Goal: Information Seeking & Learning: Find specific page/section

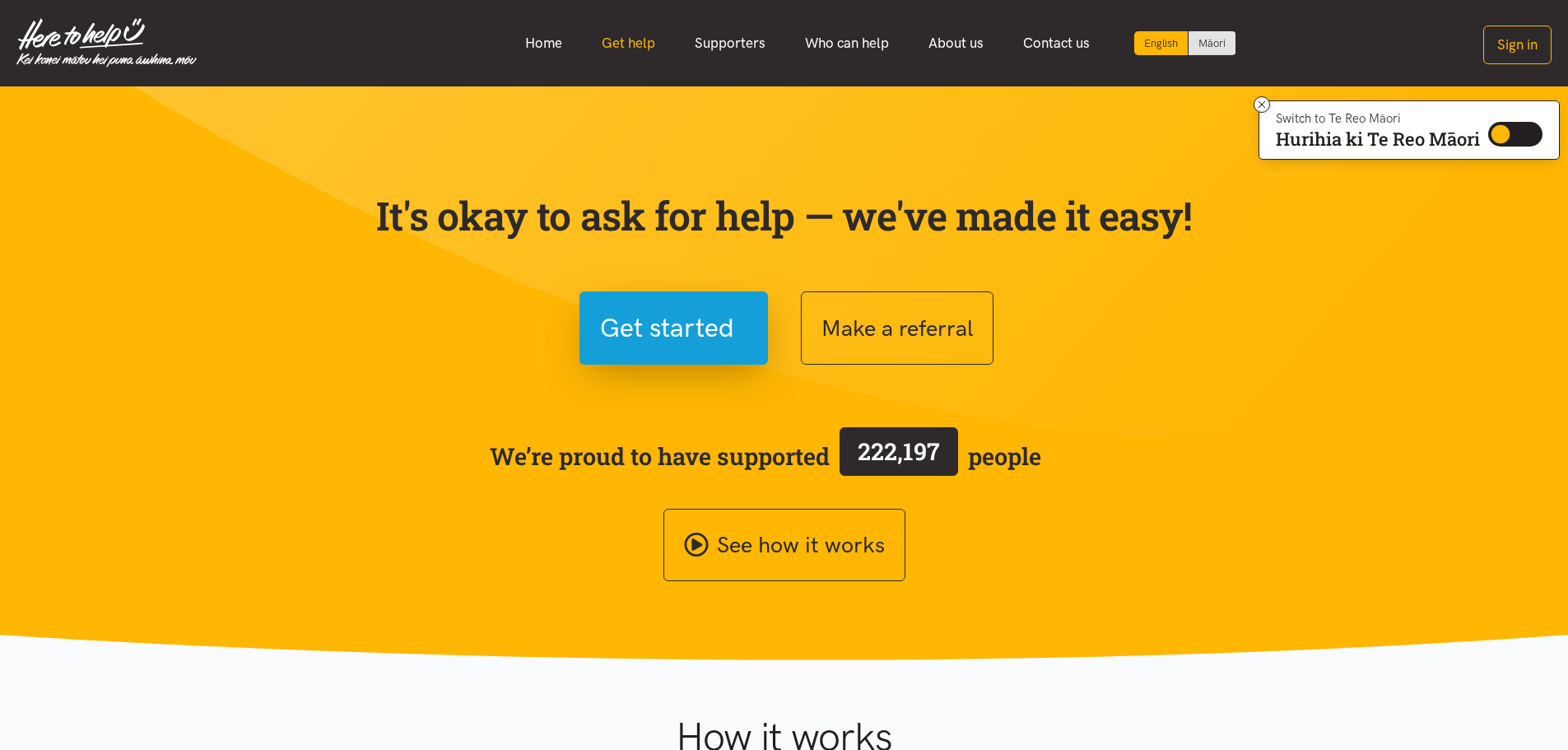
click at [618, 41] on link "Get help" at bounding box center [629, 43] width 93 height 36
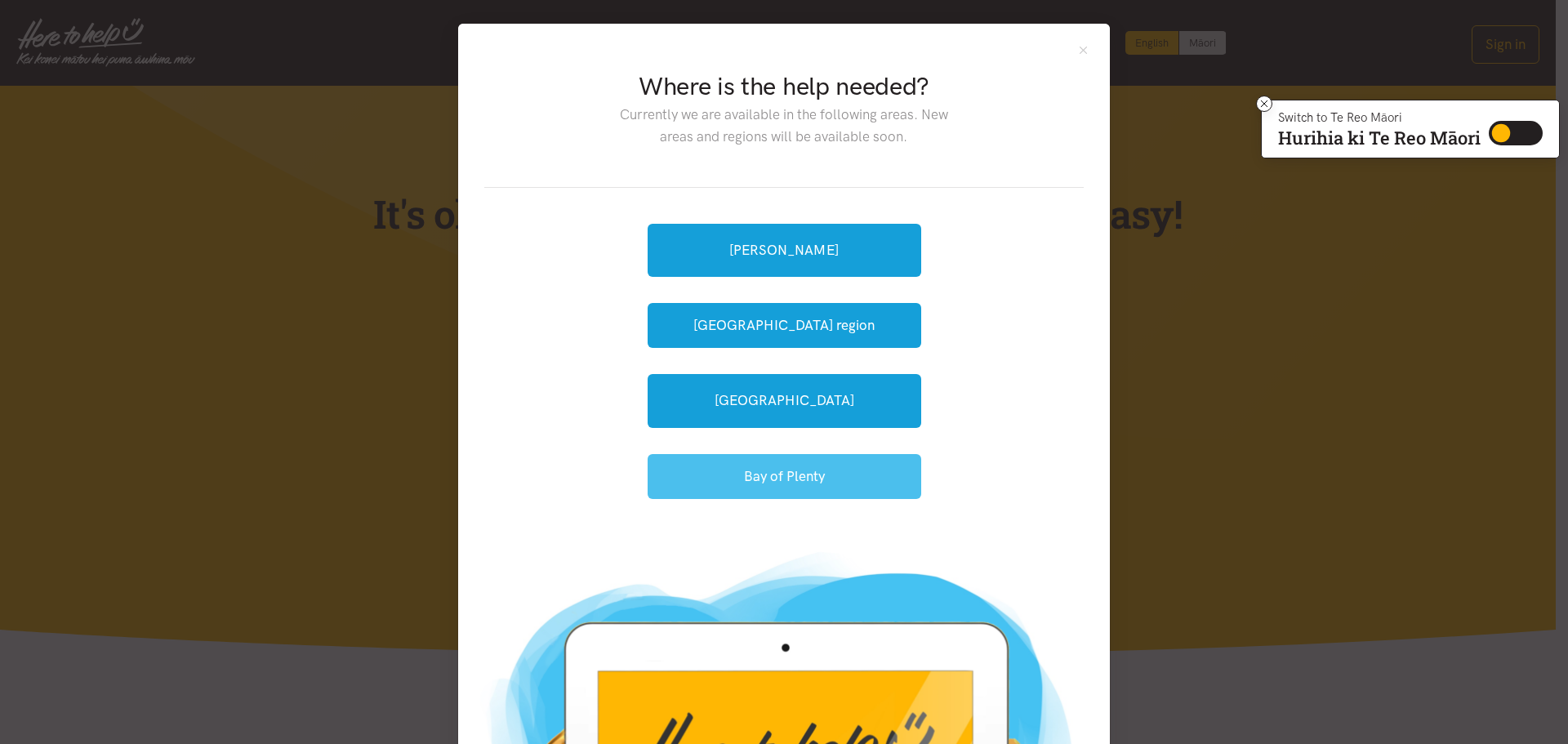
click at [812, 482] on button "Bay of Plenty" at bounding box center [784, 477] width 273 height 45
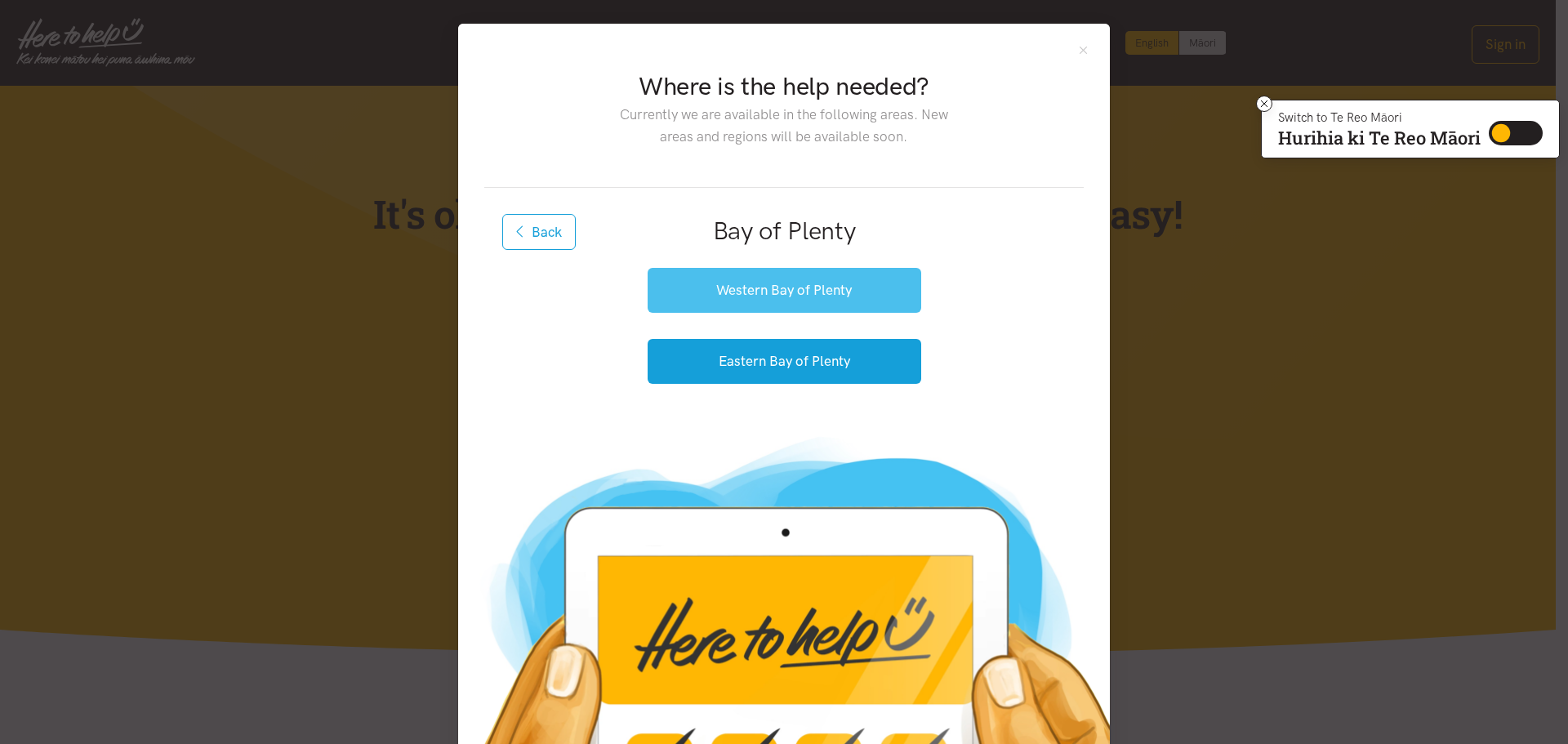
click at [817, 287] on button "Western Bay of Plenty" at bounding box center [784, 291] width 273 height 45
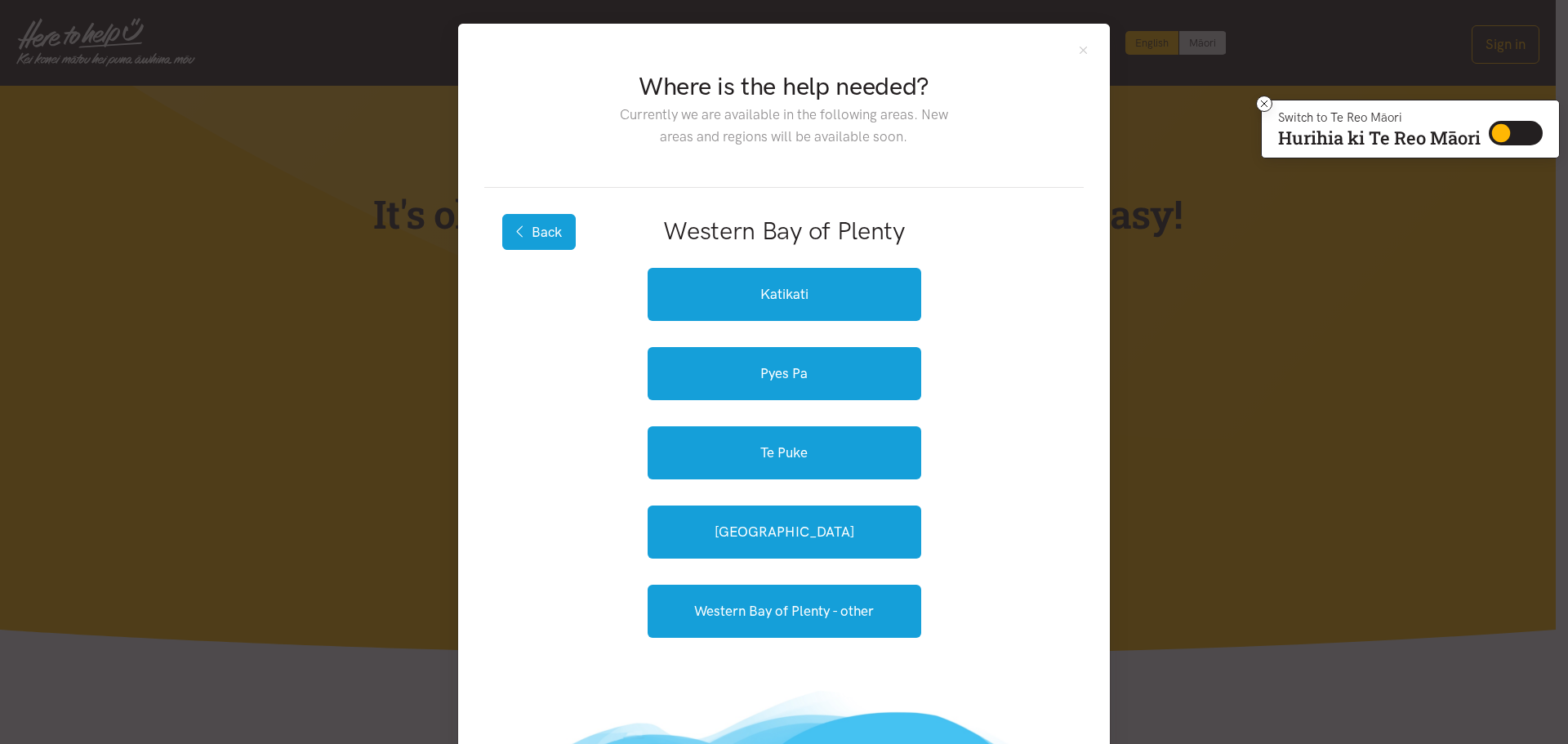
click at [530, 228] on button "Back" at bounding box center [538, 232] width 73 height 36
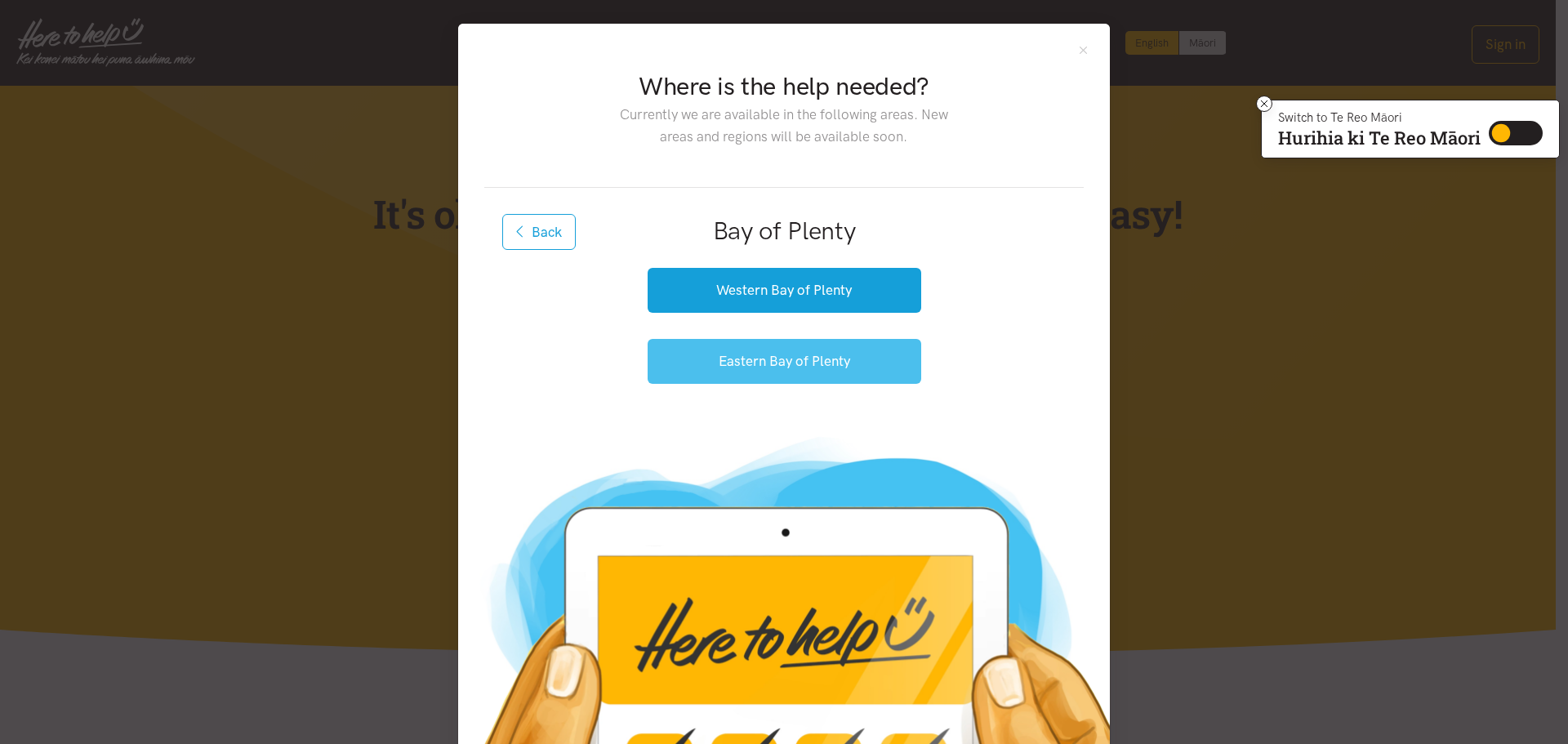
click at [784, 367] on button "Eastern Bay of Plenty" at bounding box center [784, 361] width 273 height 45
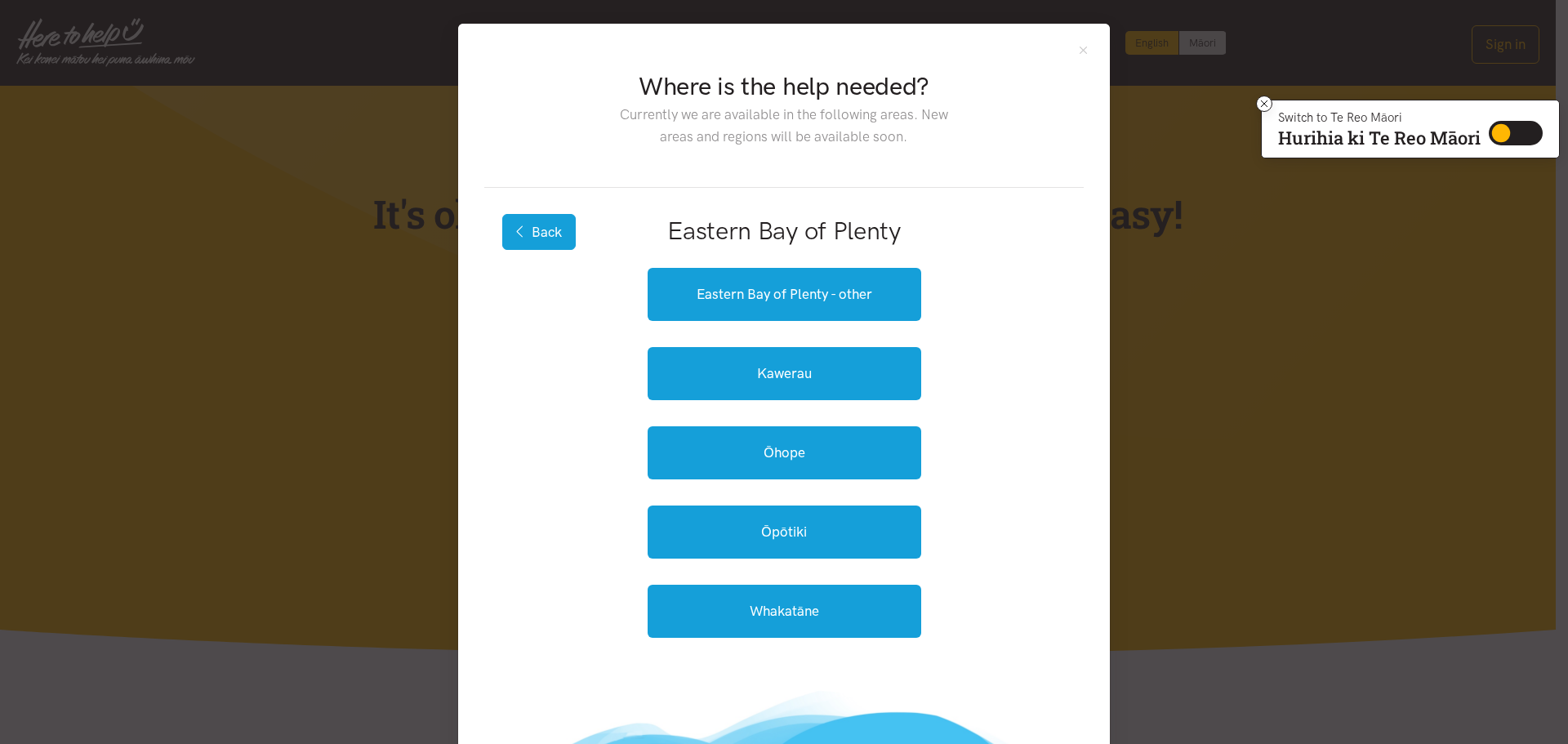
click at [553, 230] on button "Back" at bounding box center [538, 232] width 73 height 36
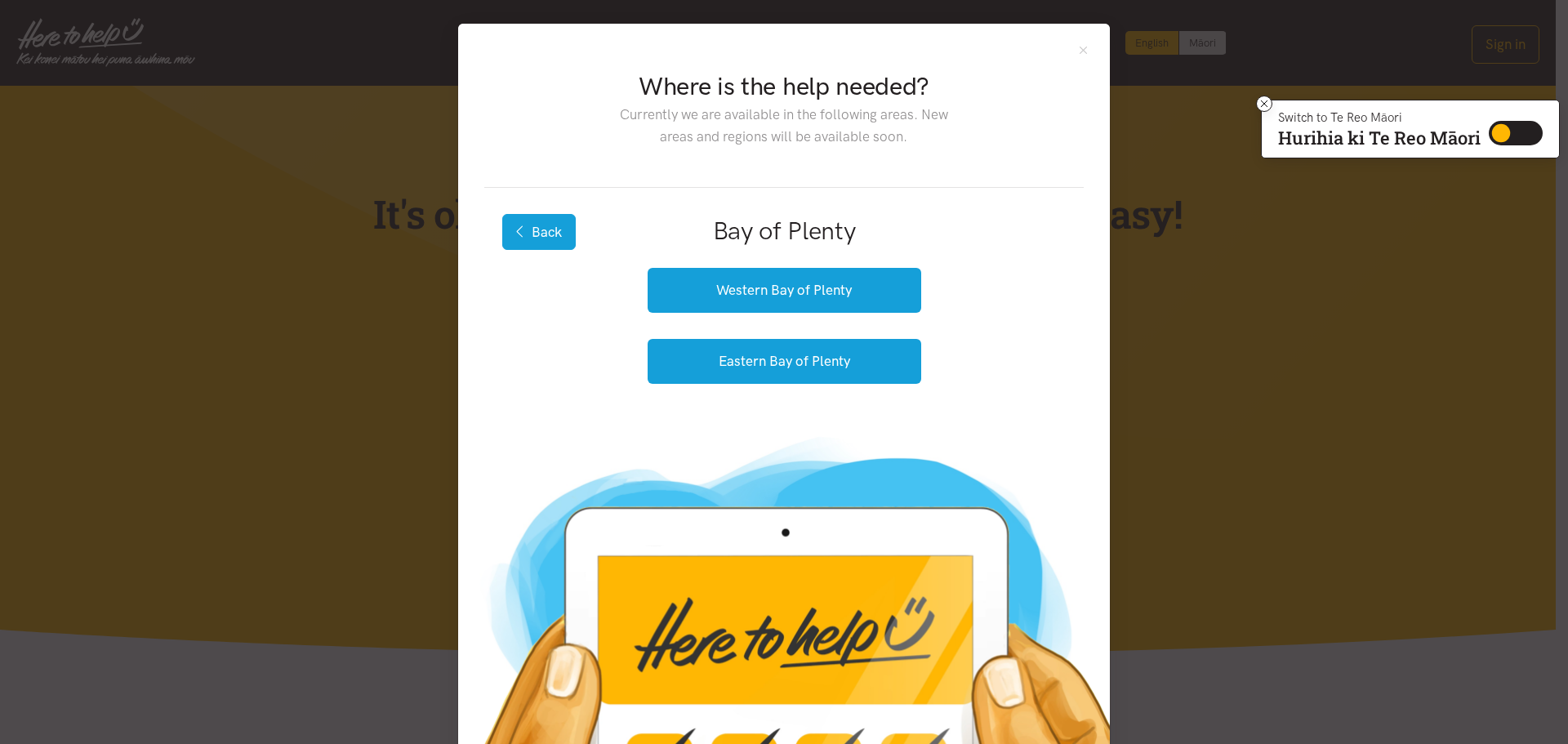
click at [555, 221] on button "Back" at bounding box center [538, 232] width 73 height 36
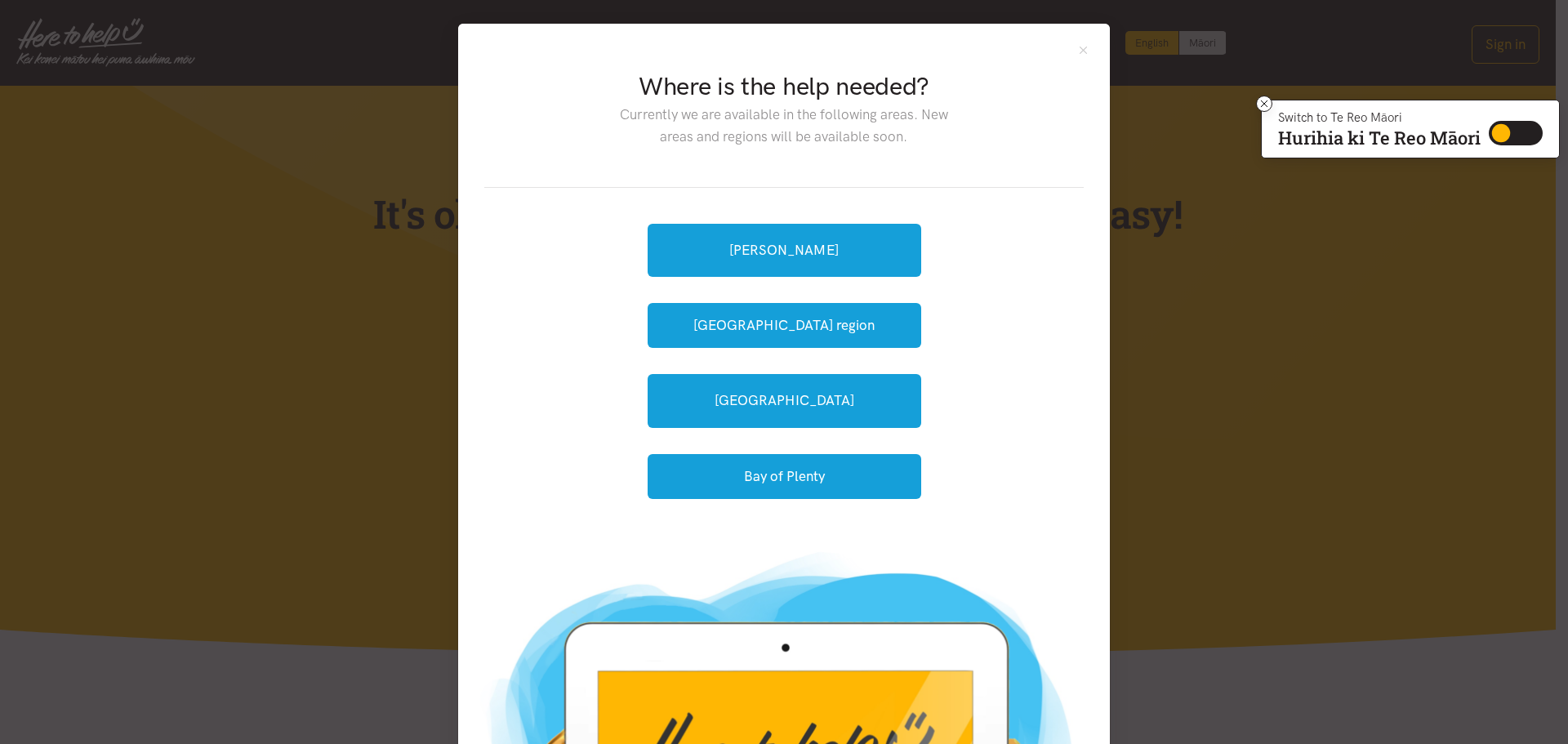
click at [541, 239] on div "Hamilton Waikato region Tauranga Bay of Plenty" at bounding box center [784, 361] width 600 height 347
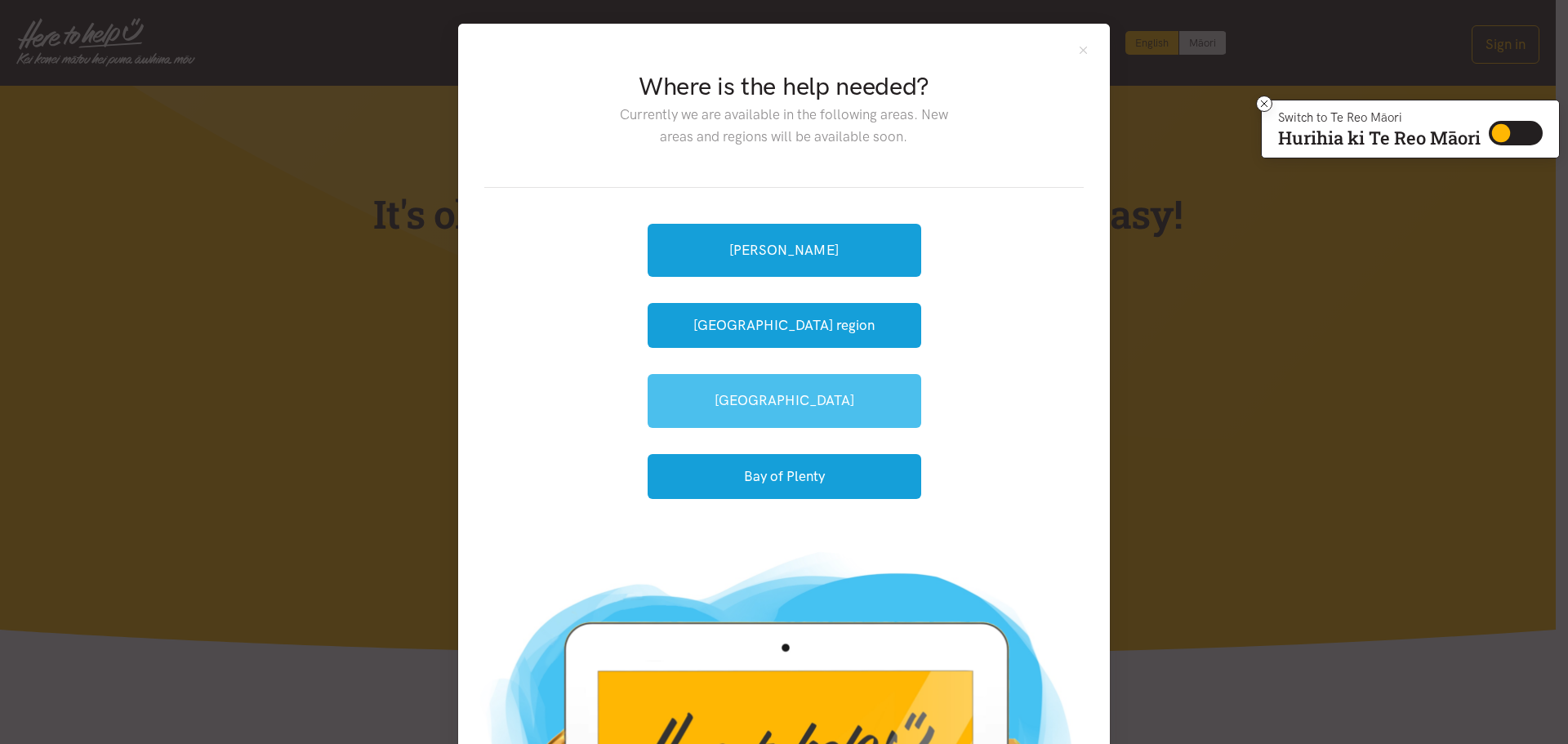
click at [811, 412] on link "[GEOGRAPHIC_DATA]" at bounding box center [784, 401] width 273 height 53
